Goal: Find specific page/section: Find specific page/section

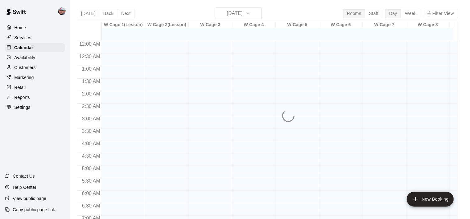
click at [23, 100] on p "Reports" at bounding box center [22, 97] width 16 height 6
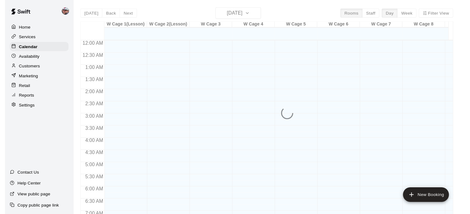
scroll to position [393, 0]
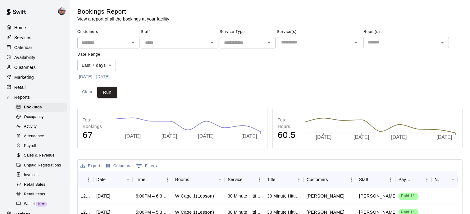
click at [30, 71] on p "Customers" at bounding box center [24, 67] width 21 height 6
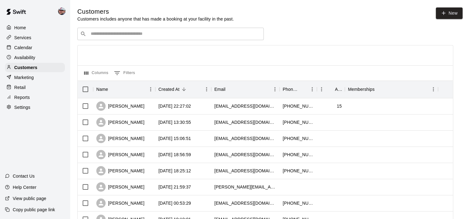
click at [178, 31] on input "Search customers by name or email" at bounding box center [175, 34] width 172 height 6
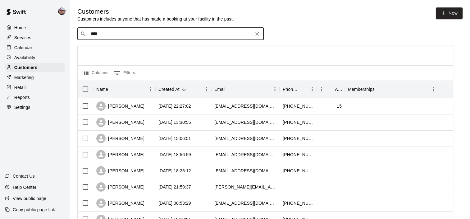
type input "*****"
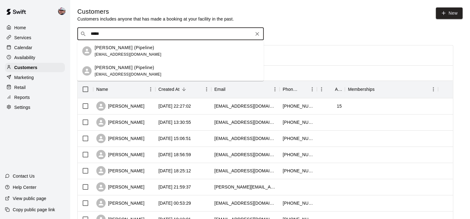
click at [126, 70] on p "[PERSON_NAME] (Pipeline)" at bounding box center [125, 67] width 60 height 7
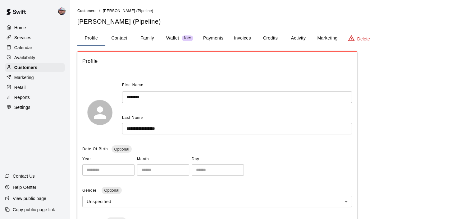
click at [271, 34] on button "Credits" at bounding box center [271, 38] width 28 height 15
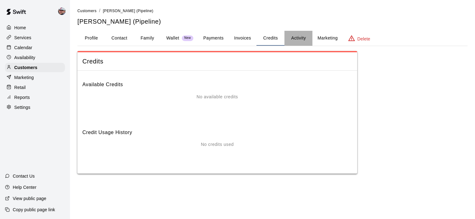
click at [290, 36] on button "Activity" at bounding box center [299, 38] width 28 height 15
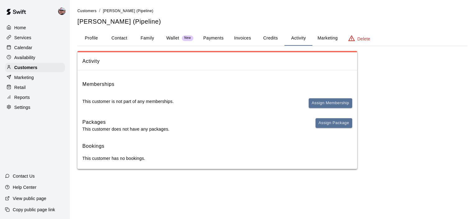
click at [215, 39] on button "Payments" at bounding box center [213, 38] width 30 height 15
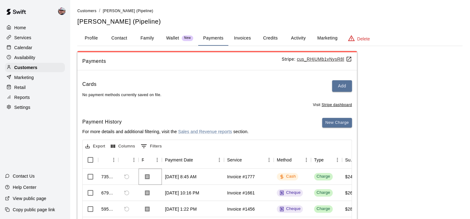
click at [144, 175] on icon "Download Receipt" at bounding box center [147, 177] width 6 height 6
